Goal: Task Accomplishment & Management: Complete application form

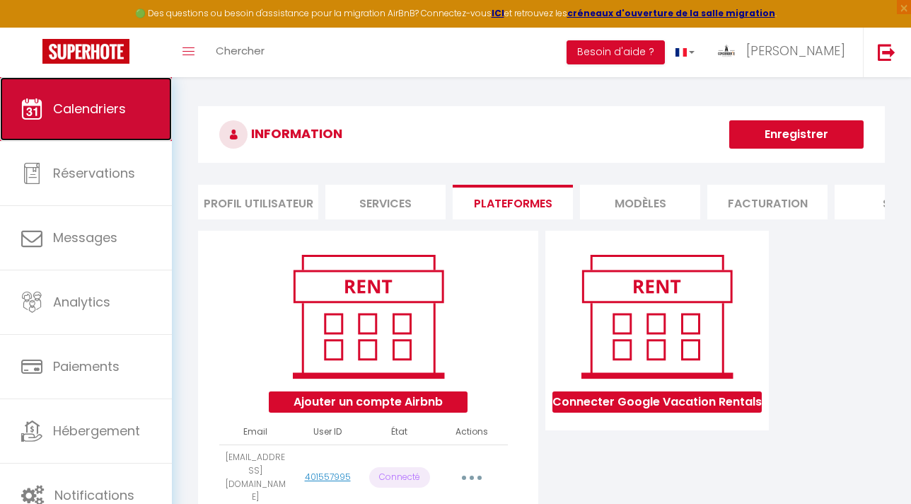
click at [114, 125] on link "Calendriers" at bounding box center [86, 109] width 172 height 64
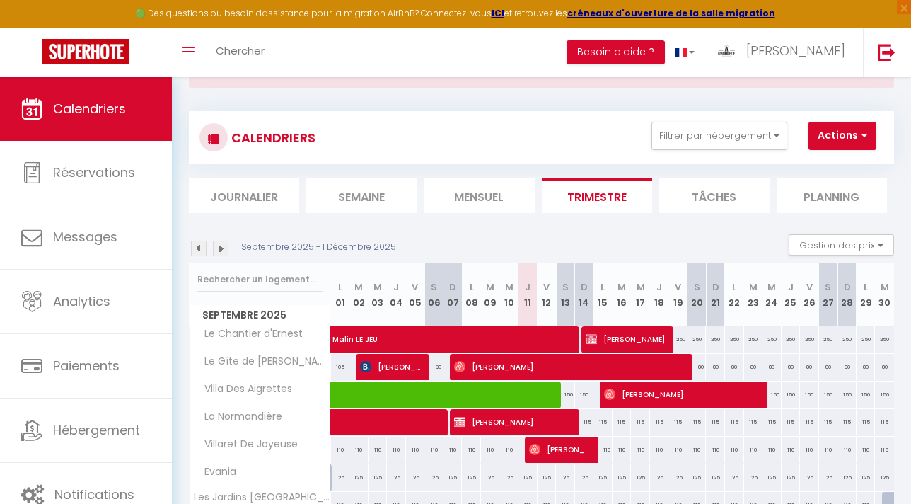
scroll to position [76, 0]
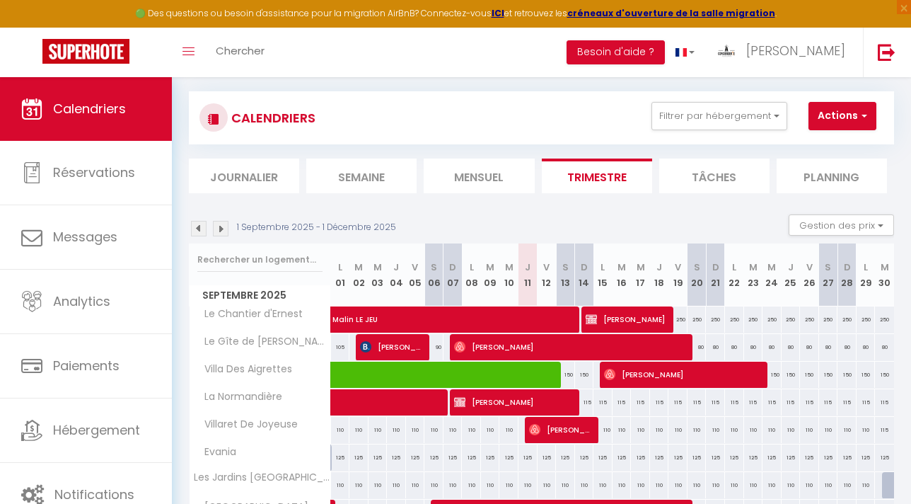
click at [194, 227] on img at bounding box center [199, 229] width 16 height 16
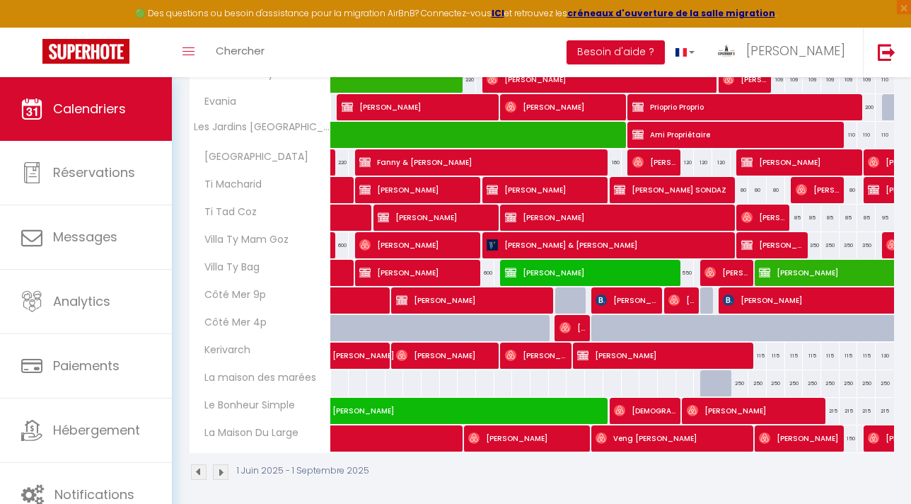
scroll to position [1514, 0]
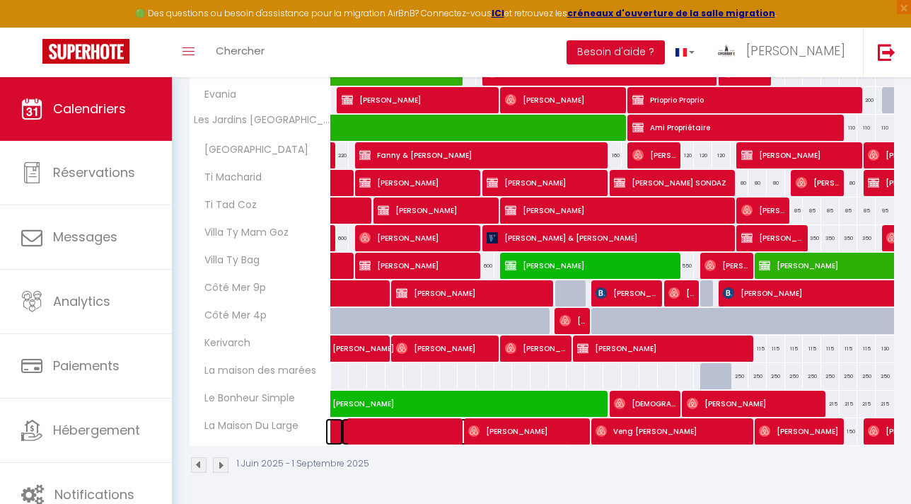
click at [401, 425] on span at bounding box center [456, 431] width 228 height 27
select select "KO"
select select "OK"
select select "1"
select select "0"
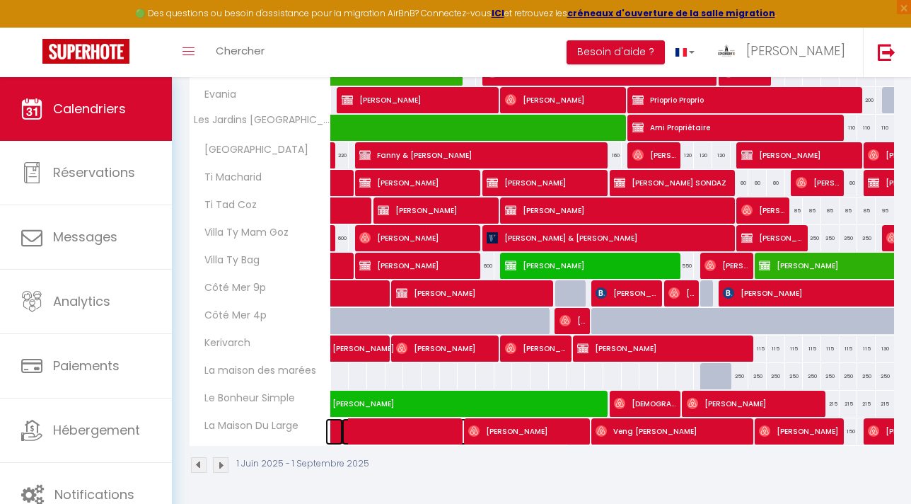
select select "1"
select select
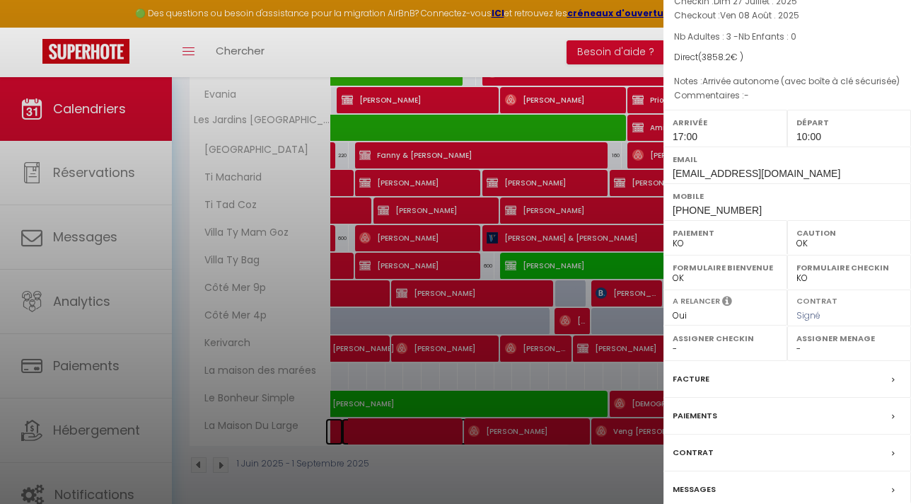
scroll to position [156, 0]
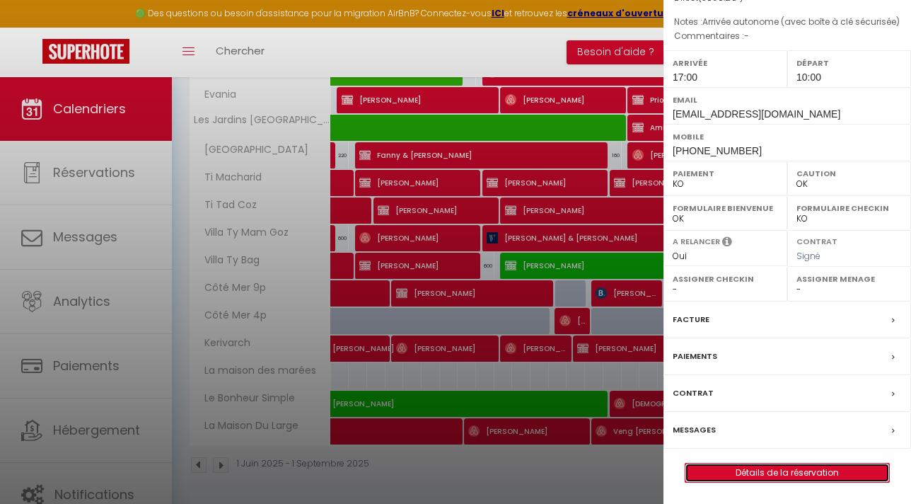
click at [739, 471] on link "Détails de la réservation" at bounding box center [788, 472] width 204 height 18
select select
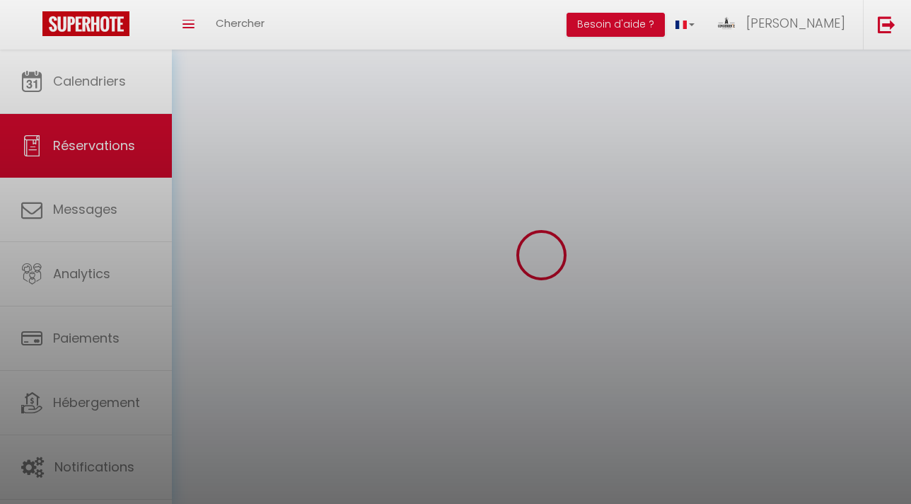
select select
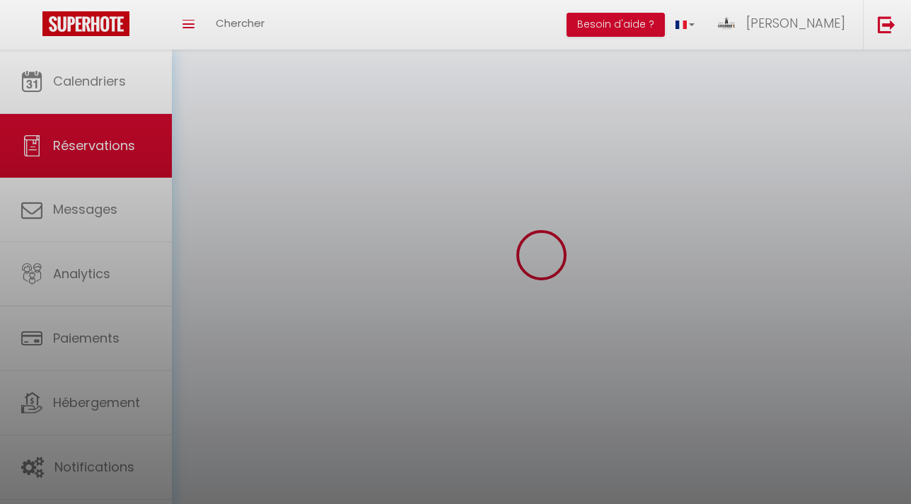
select select
checkbox input "false"
select select
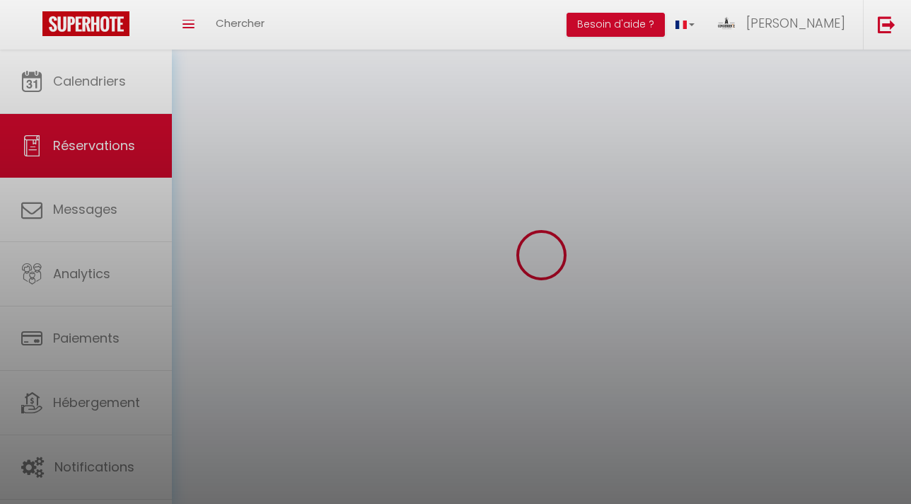
select select
checkbox input "false"
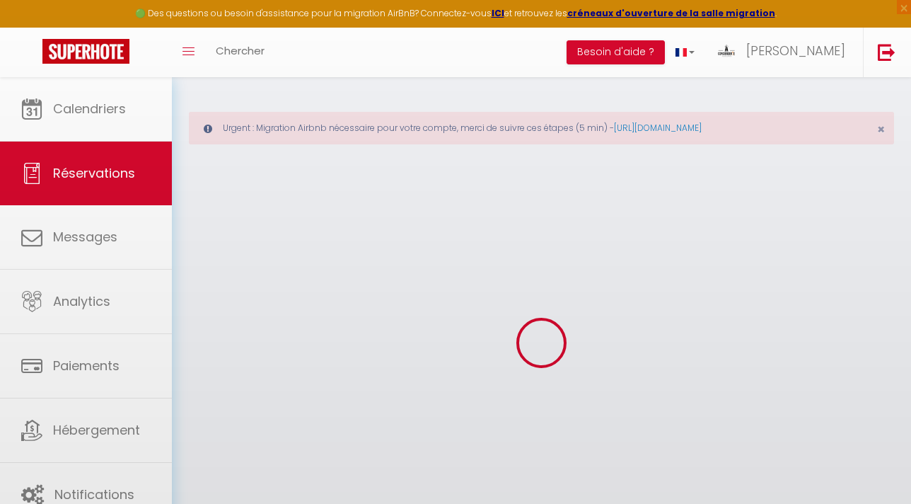
select select
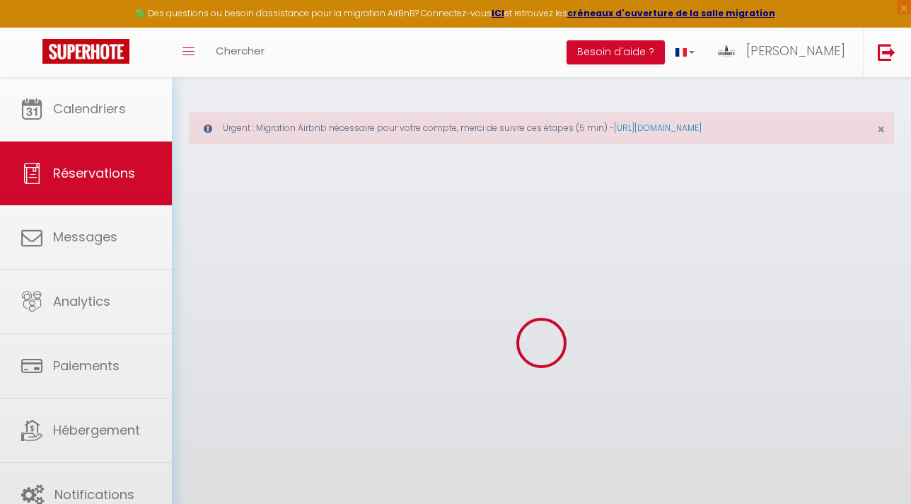
select select
checkbox input "false"
select select
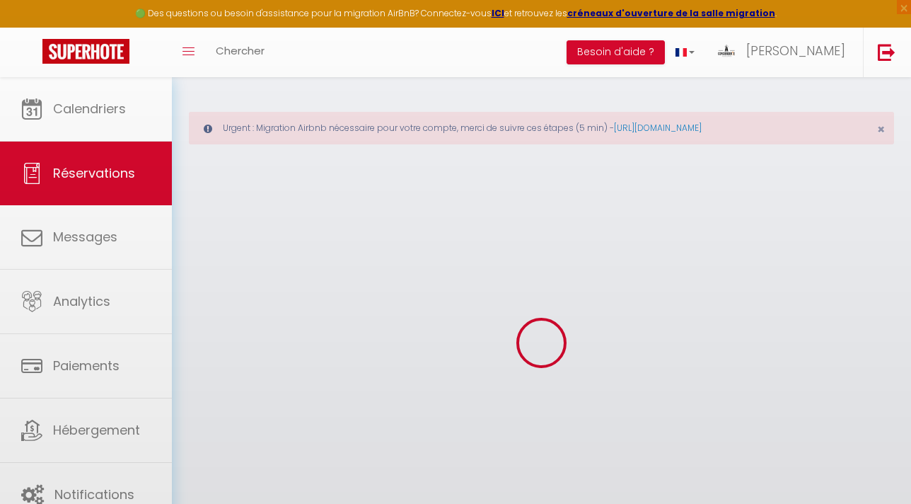
select select
checkbox input "false"
select select
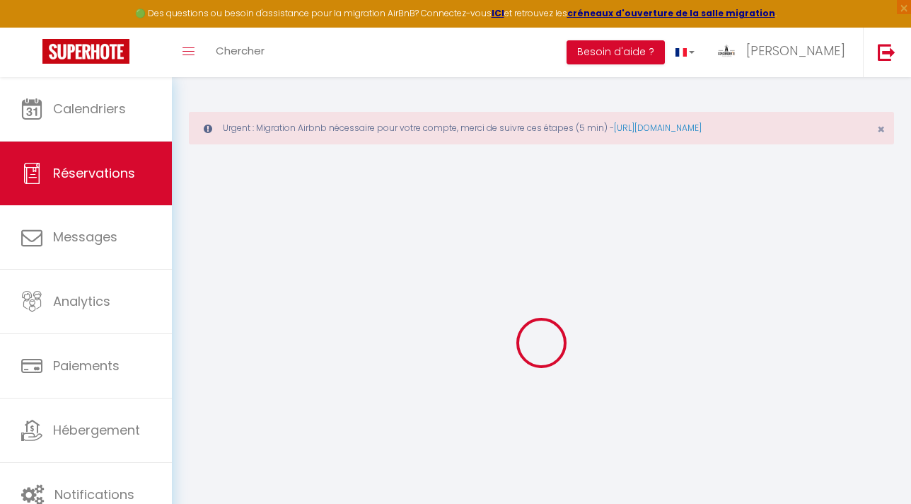
type input "Nynke"
type input "Lacour"
type input "[EMAIL_ADDRESS][DOMAIN_NAME]"
type input "[PHONE_NUMBER]"
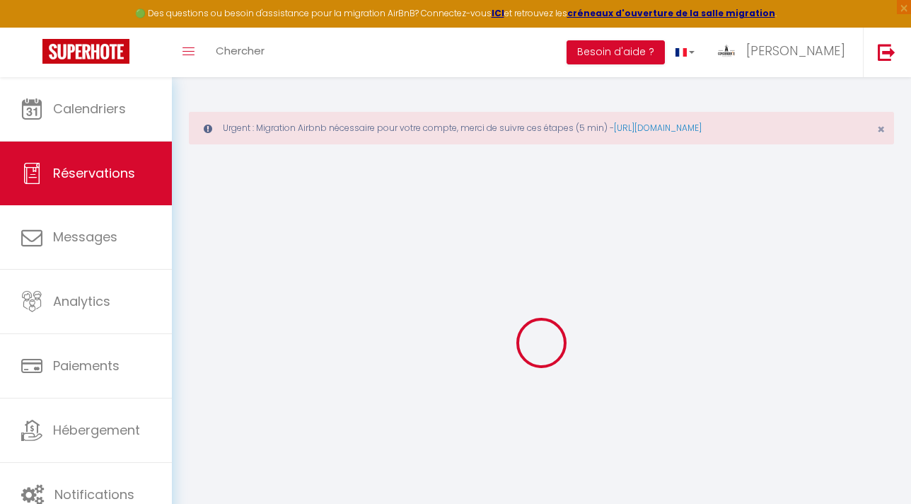
type input "[PHONE_NUMBER]"
select select "NL"
select select "61752"
select select "1"
type input "Dim 27 Juillet 2025"
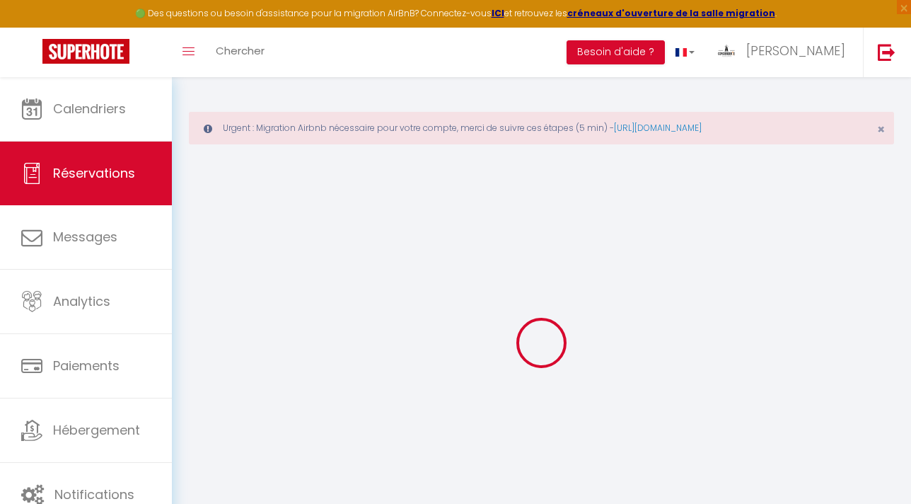
select select
type input "Ven 08 Août 2025"
select select
type input "3"
select select "12"
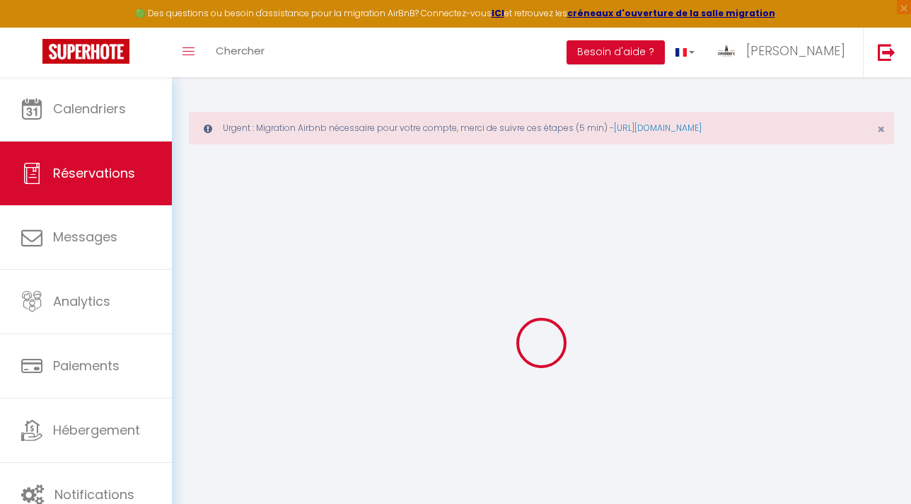
select select "15"
type input "3600"
checkbox input "false"
type input "3158.2"
type input "120"
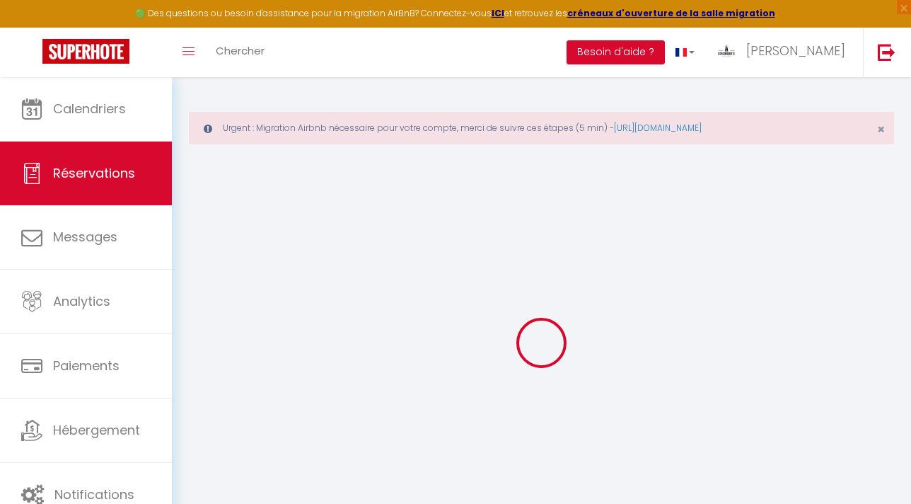
type input "95"
type input "0"
select index
select select
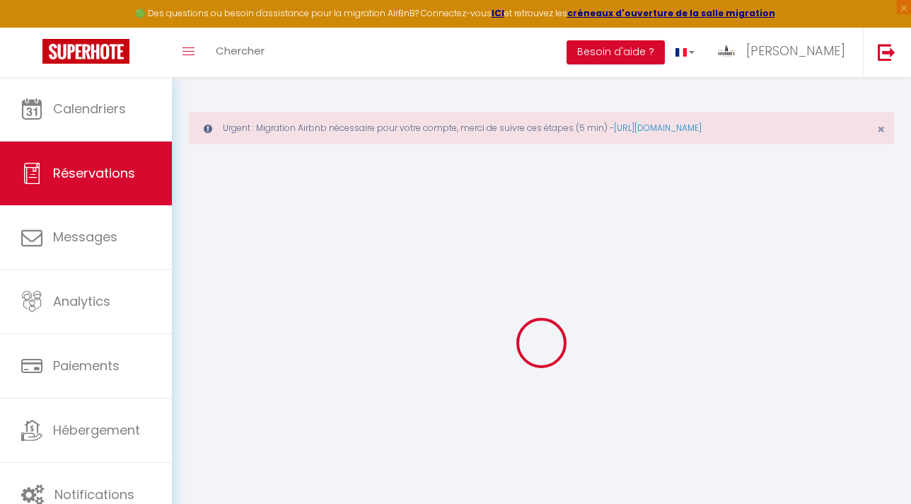
select select "10"
checkbox input "false"
select index
select select
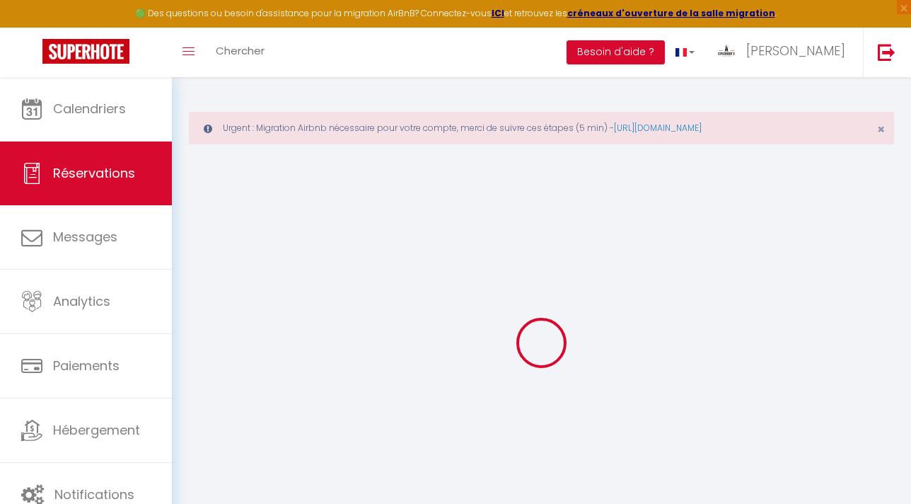
checkbox input "false"
select index
select select
checkbox input "false"
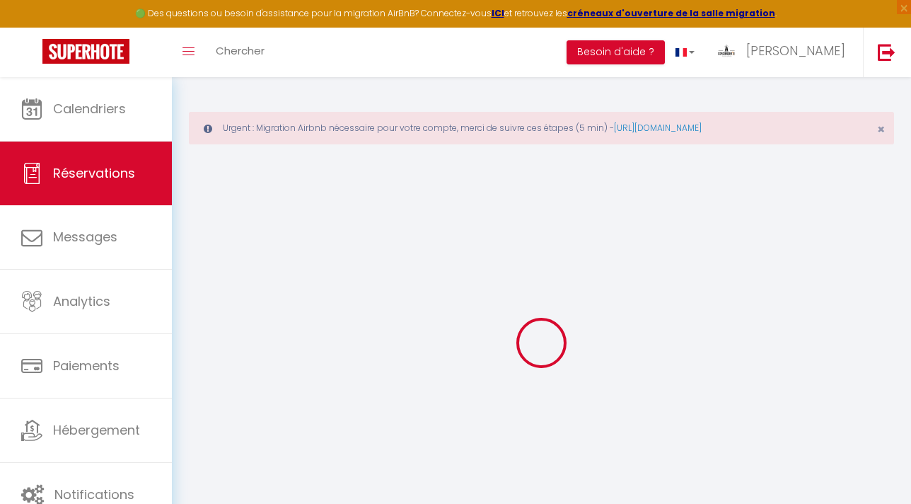
select index
select select
checkbox input "false"
select index
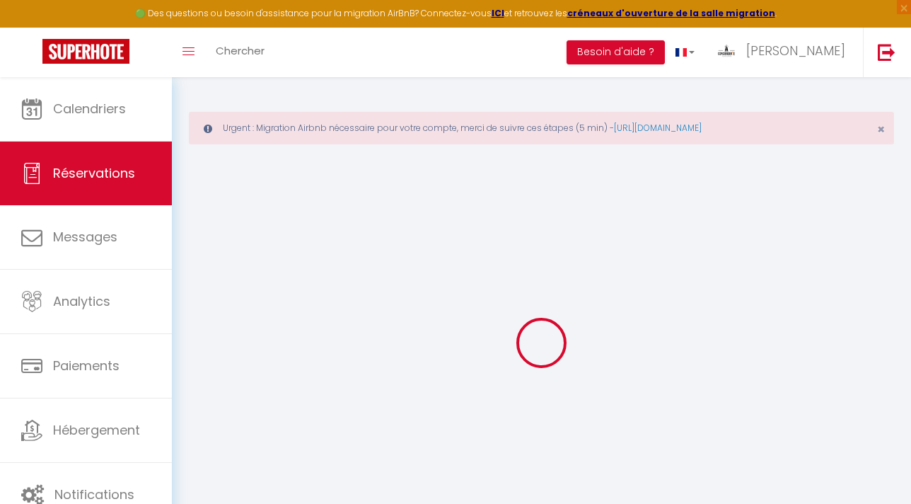
type input "215"
type input "43.2"
select select
checkbox input "false"
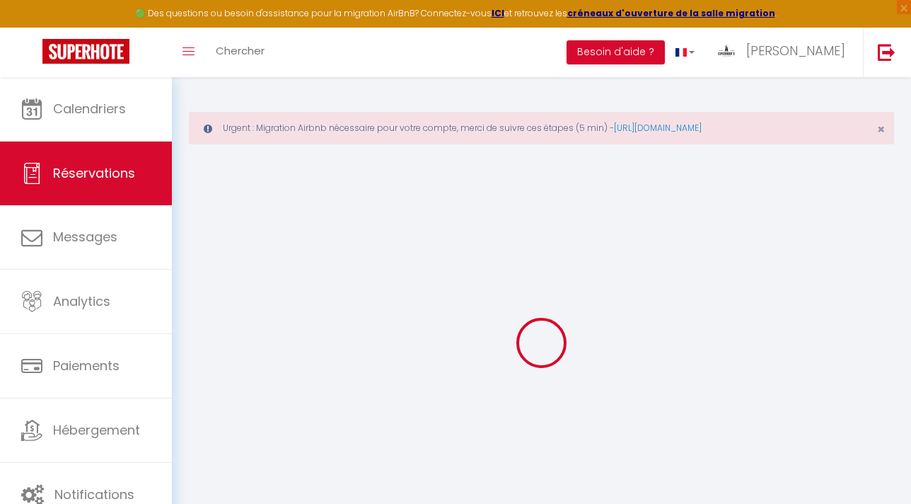
select index
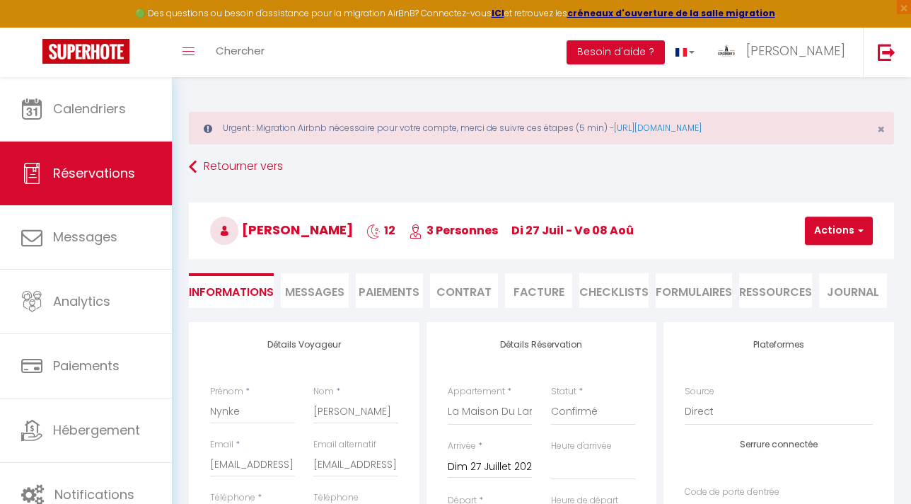
checkbox input "false"
select index
select select "17:00"
select select "10:00"
click at [830, 242] on button "Actions" at bounding box center [839, 231] width 68 height 28
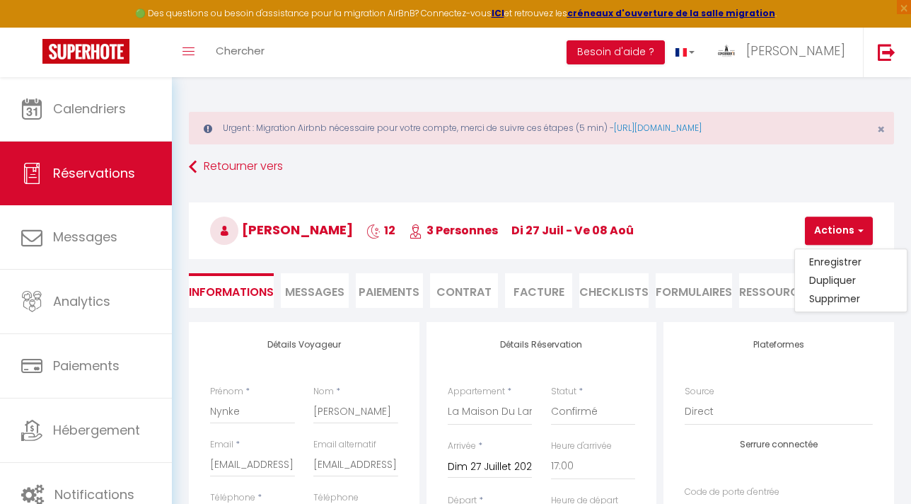
click at [695, 227] on h3 "Nynke Lacour 12 3 Personnes di 27 Juil - ve 08 Aoû" at bounding box center [541, 230] width 705 height 57
click at [466, 287] on li "Contrat" at bounding box center [464, 290] width 68 height 35
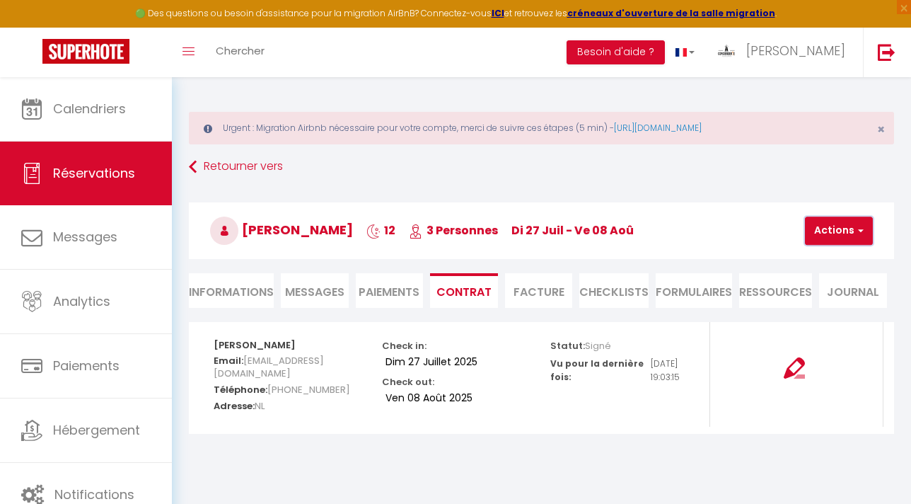
click at [848, 226] on button "Actions" at bounding box center [839, 231] width 68 height 28
click at [824, 260] on link "Voir le contrat" at bounding box center [854, 262] width 119 height 18
click at [668, 10] on strong "créneaux d'ouverture de la salle migration" at bounding box center [671, 13] width 208 height 12
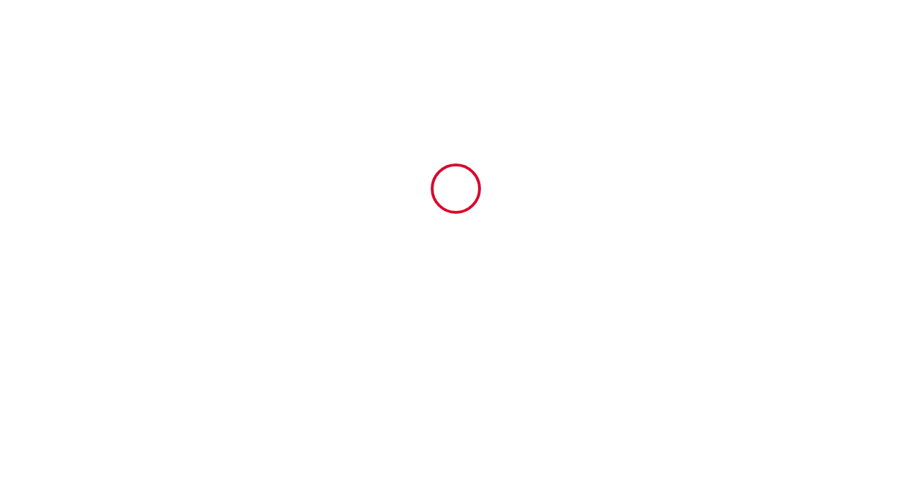
type input "5471993"
type input "La Maison Du Large"
type input "120 impasse du vent du large"
type input "29250"
type input "Sibiril"
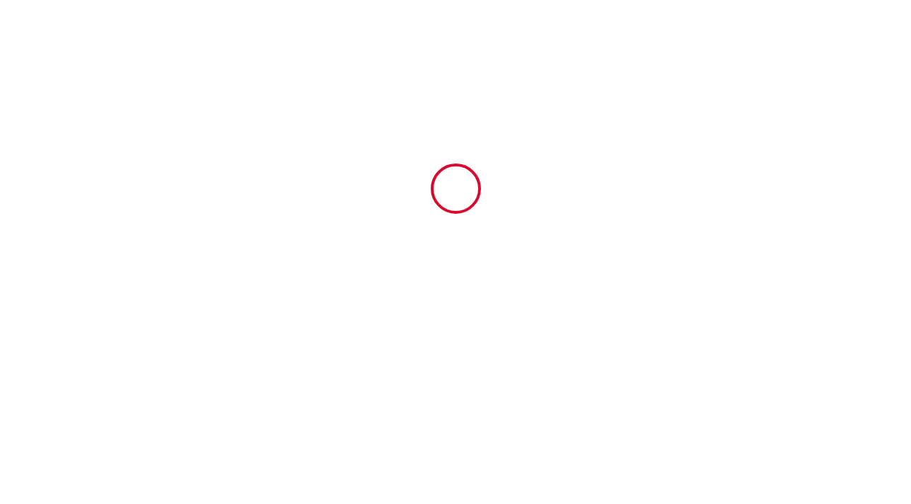
type input "[GEOGRAPHIC_DATA]"
type input "27 Sun July 2025"
type input "08 Fri August 2025"
type input "3"
type input "0"
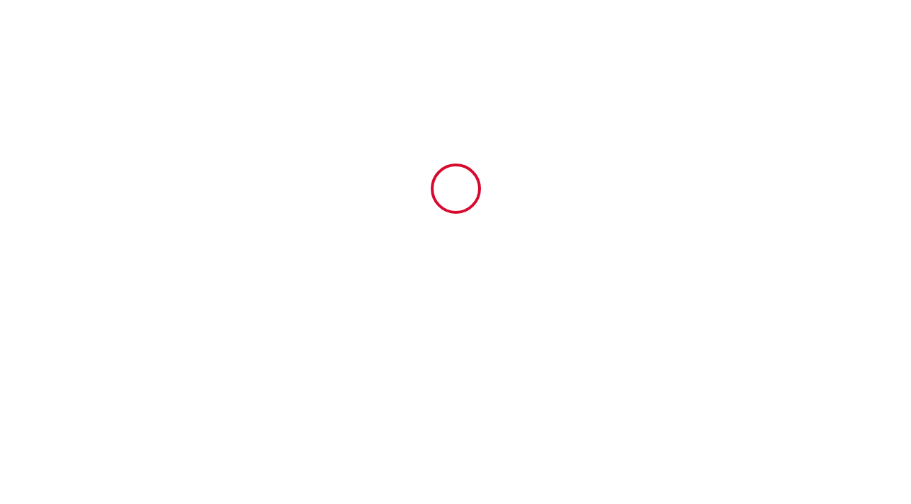
type input "700"
type input "3858.2"
type input "Elizabeth"
type input "Peran"
type input "120 impasse du vent du Large"
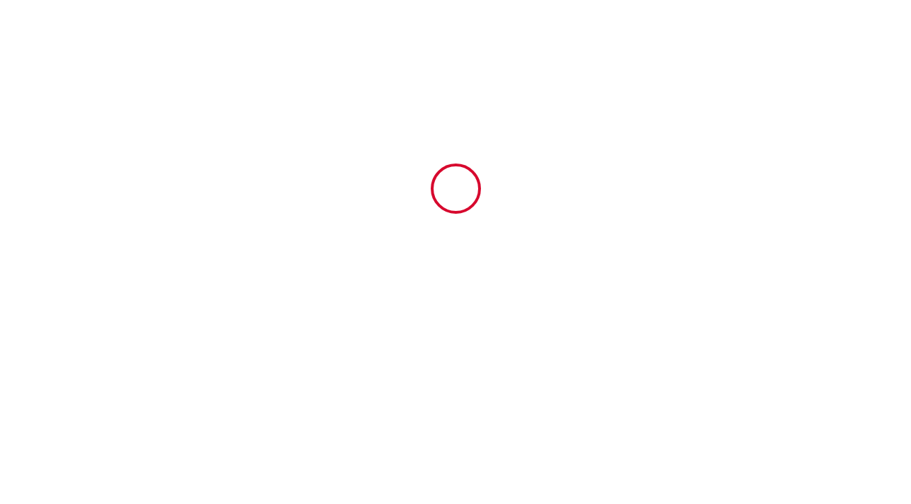
type input "29250"
type input "SIBIRL"
type input "[GEOGRAPHIC_DATA]"
type input "[EMAIL_ADDRESS][DOMAIN_NAME]"
type input "Nynke"
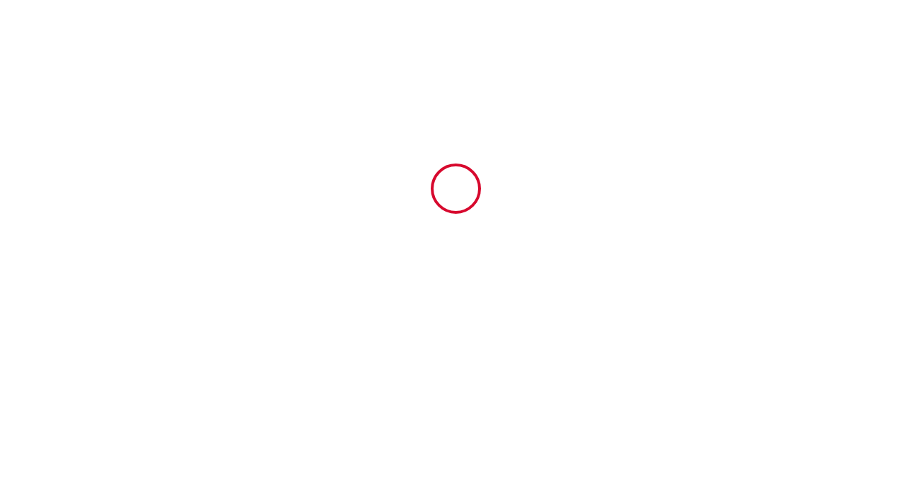
type input "Lacour"
type input "[EMAIL_ADDRESS][DOMAIN_NAME]"
type input "+31 6 19192742"
select select "NL"
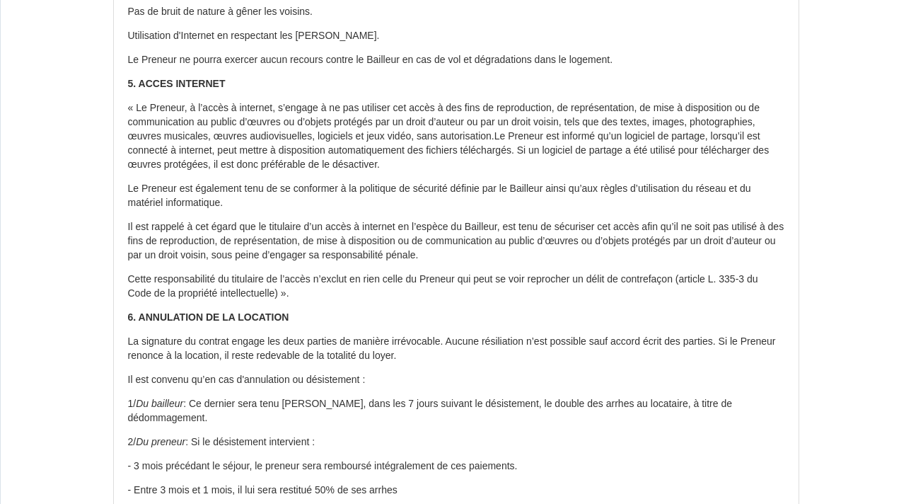
scroll to position [596, 0]
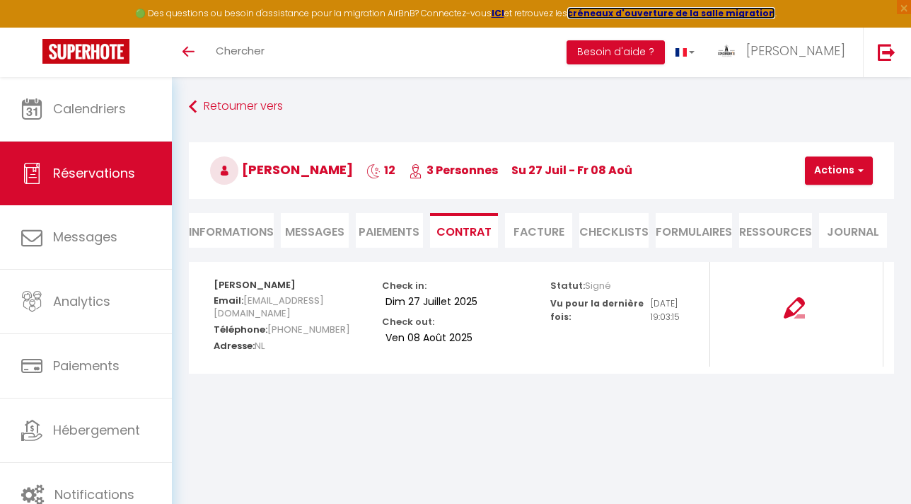
click at [667, 11] on strong "créneaux d'ouverture de la salle migration" at bounding box center [671, 13] width 208 height 12
